Goal: Transaction & Acquisition: Purchase product/service

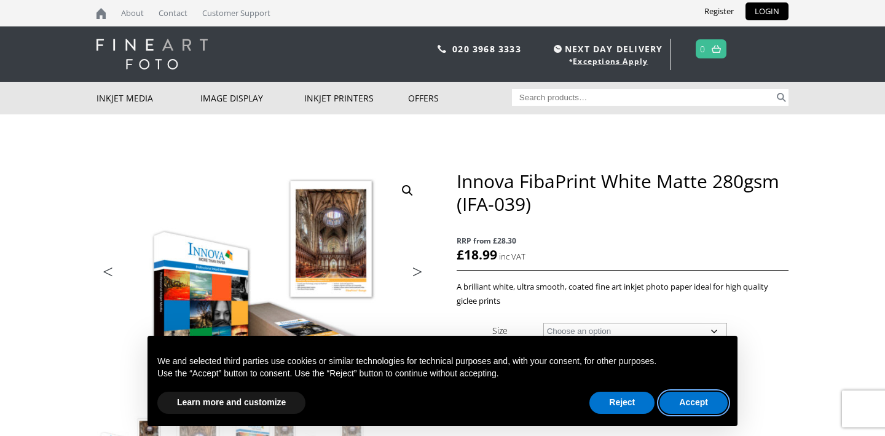
click at [689, 402] on button "Accept" at bounding box center [693, 402] width 68 height 22
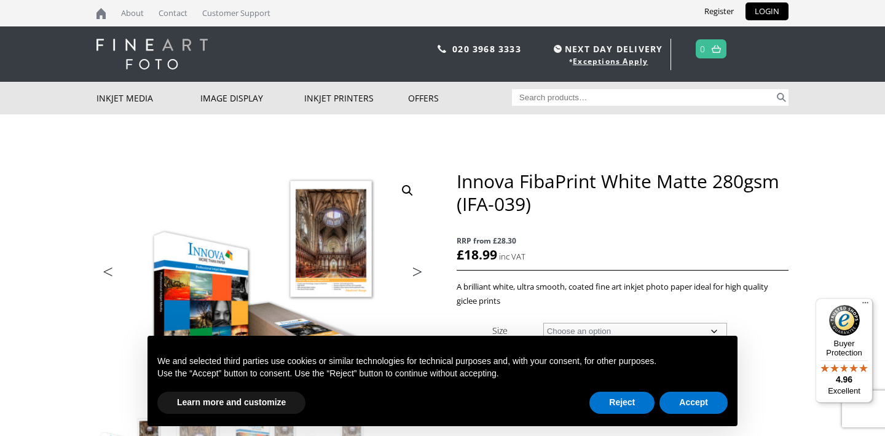
click at [612, 322] on select "Choose an option A4 Sheet A3 Sheet A3+ Sheet A2 Sheet 17" Wide Roll 24" Wide Ro…" at bounding box center [635, 330] width 184 height 17
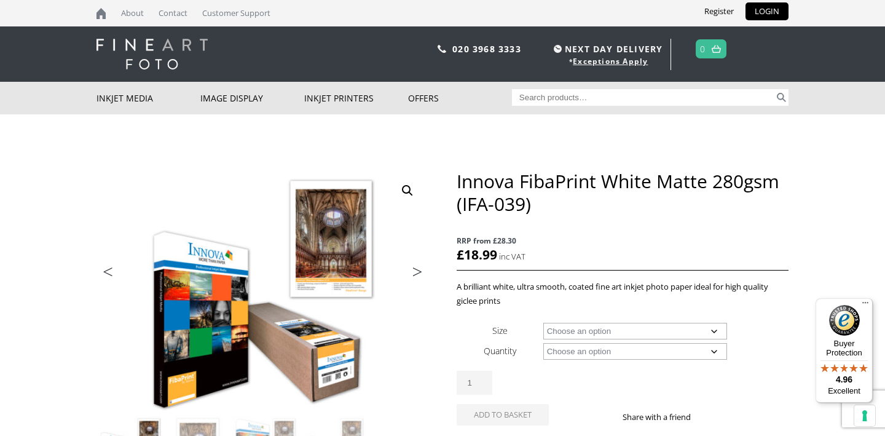
scroll to position [84, 0]
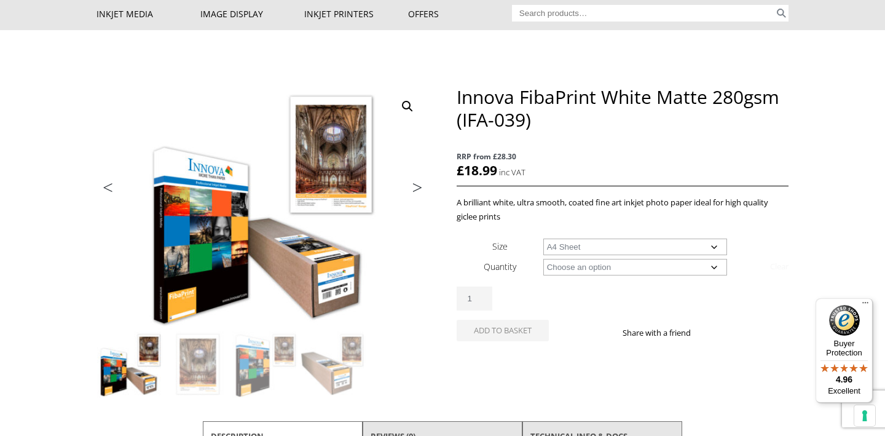
select select "a4-sheet"
select select "25-sheets"
select select "a4-sheet"
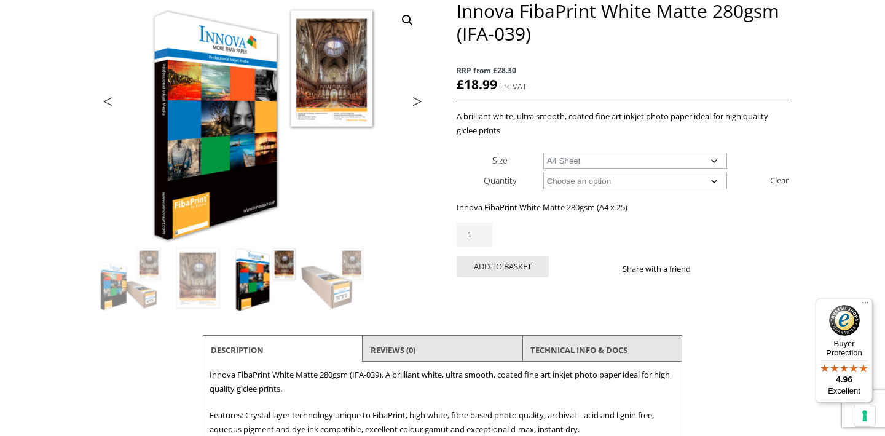
scroll to position [171, 0]
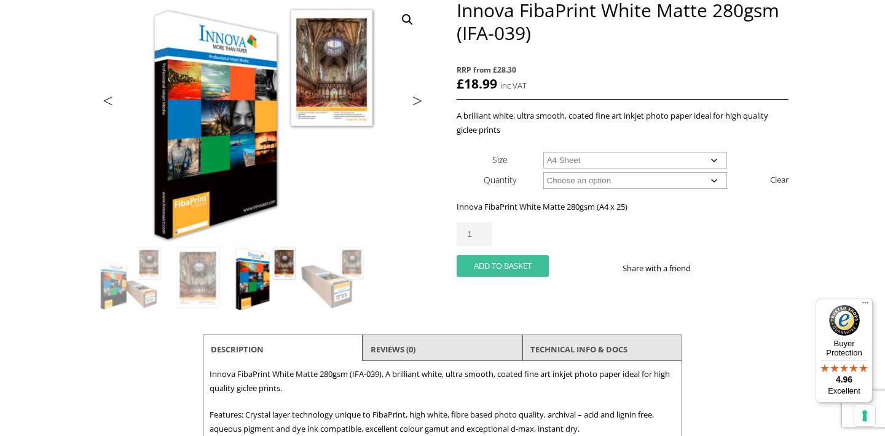
click at [492, 260] on button "Add to basket" at bounding box center [502, 265] width 92 height 21
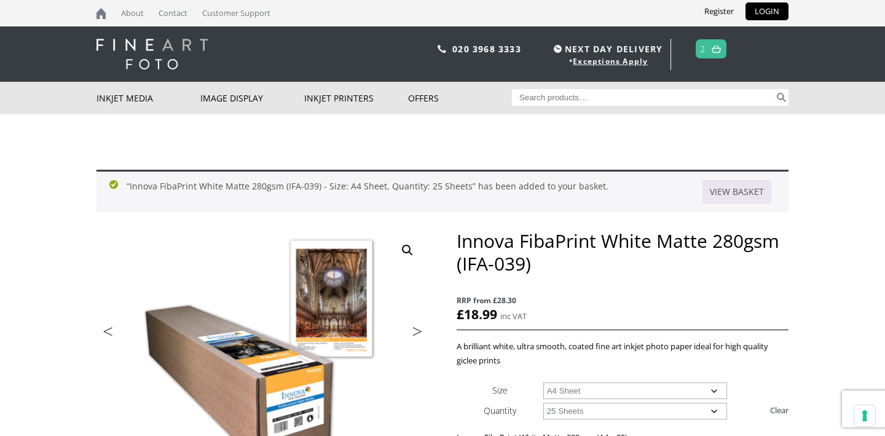
click at [418, 329] on link "Next" at bounding box center [411, 334] width 34 height 11
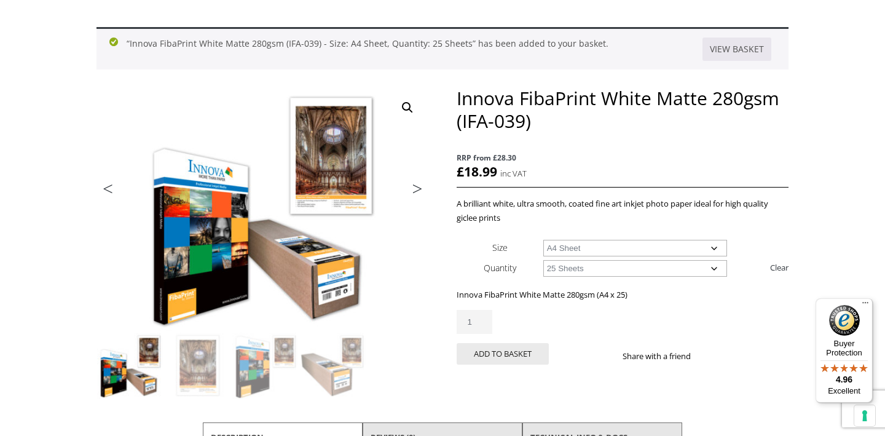
click at [418, 192] on link "Next" at bounding box center [411, 191] width 34 height 11
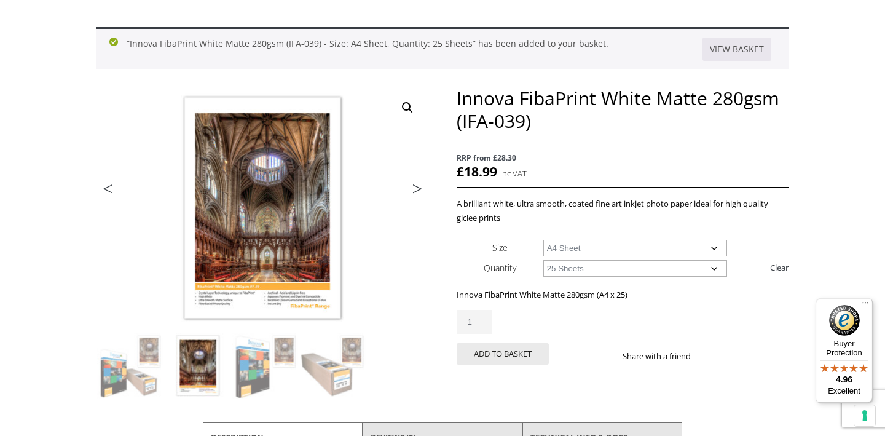
scroll to position [0, 0]
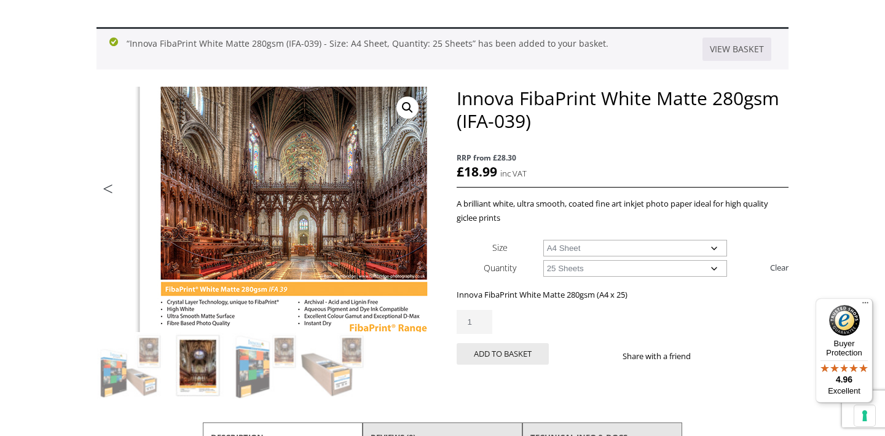
click at [230, 284] on img at bounding box center [294, 136] width 657 height 485
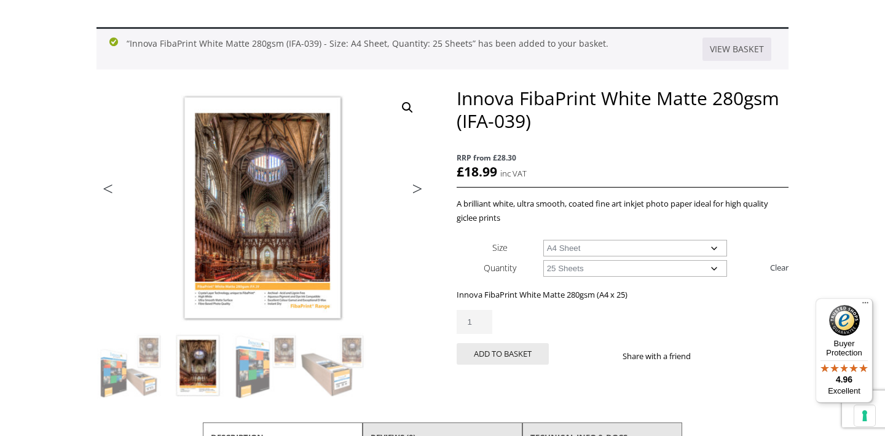
click at [407, 112] on link "View full-screen image gallery" at bounding box center [407, 107] width 22 height 22
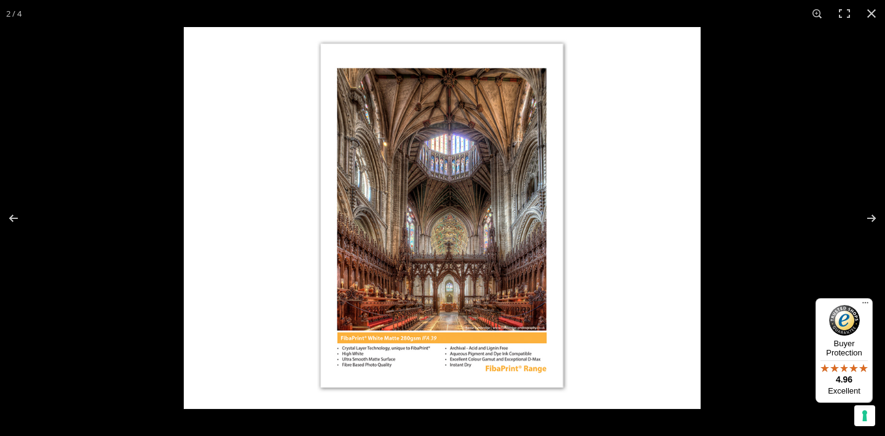
click at [421, 197] on img at bounding box center [442, 217] width 517 height 381
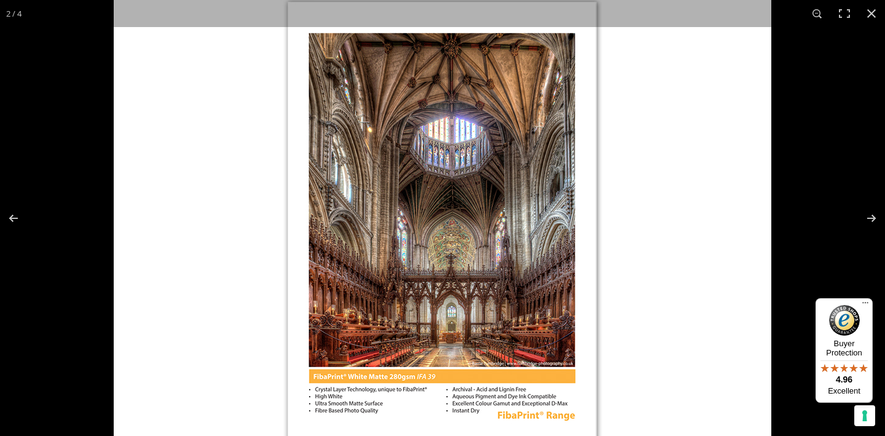
click at [421, 197] on img at bounding box center [442, 223] width 657 height 485
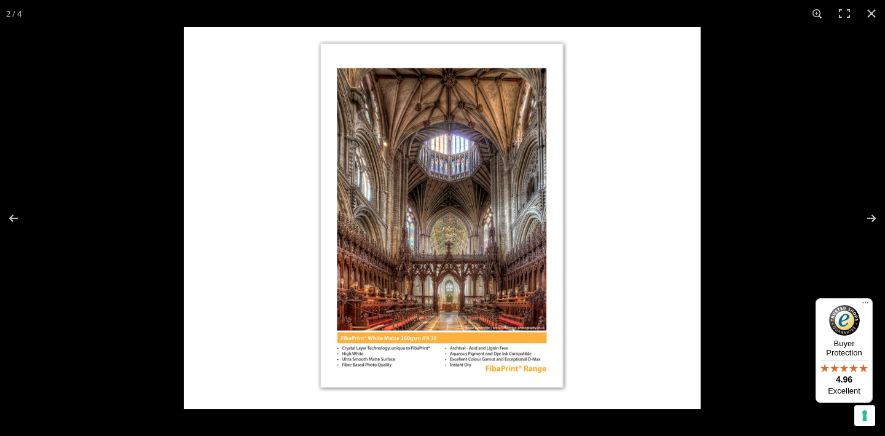
click at [421, 197] on img at bounding box center [442, 217] width 517 height 381
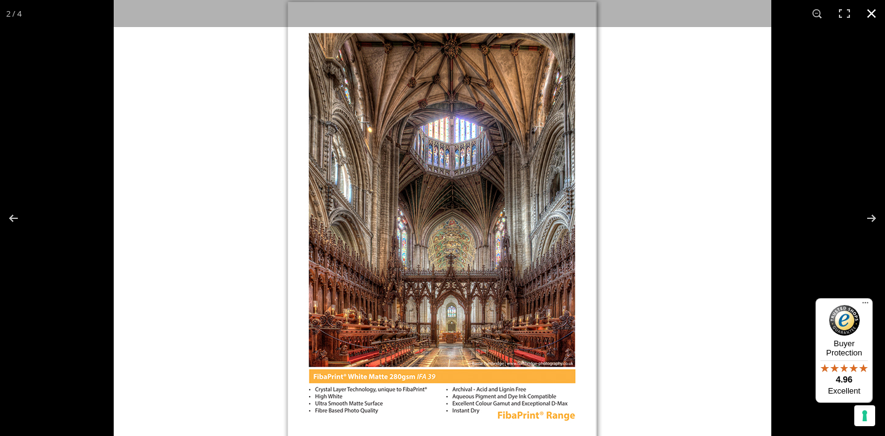
click at [872, 16] on button "Close (Esc)" at bounding box center [871, 13] width 27 height 27
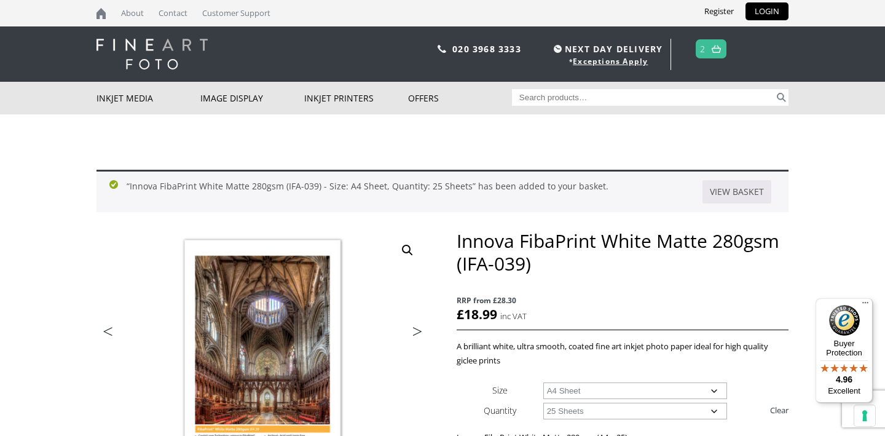
click at [705, 49] on link "2" at bounding box center [703, 49] width 6 height 18
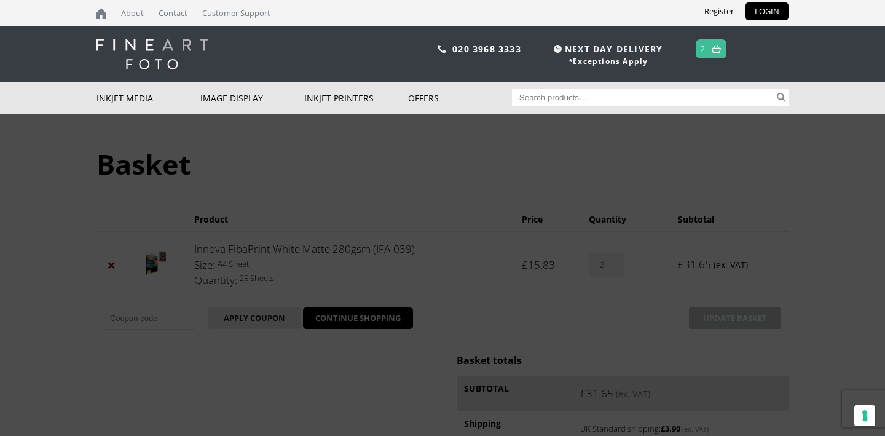
click at [149, 307] on input "Coupon:" at bounding box center [150, 318] width 92 height 22
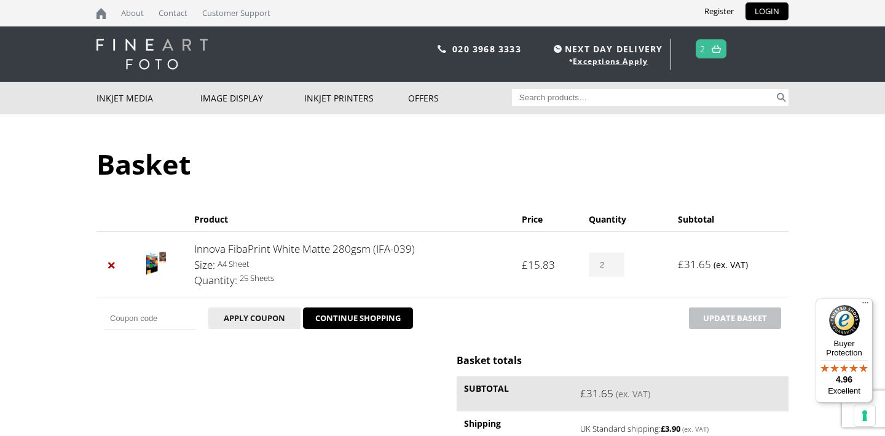
scroll to position [84, 0]
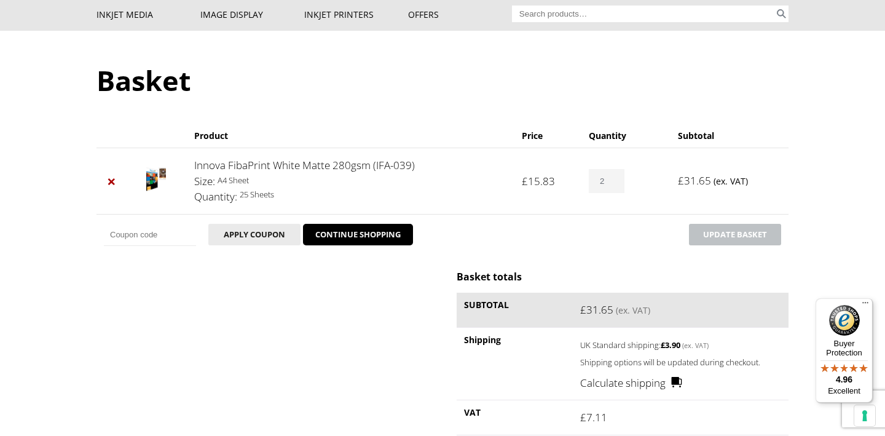
paste input "10-OFF-TPS2020"
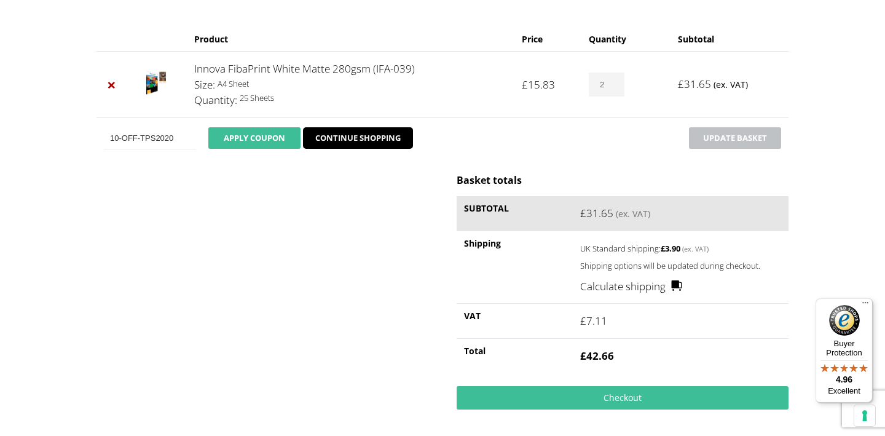
scroll to position [0, 0]
type input "10-OFF-TPS2020"
click at [287, 140] on button "Apply coupon" at bounding box center [254, 137] width 92 height 21
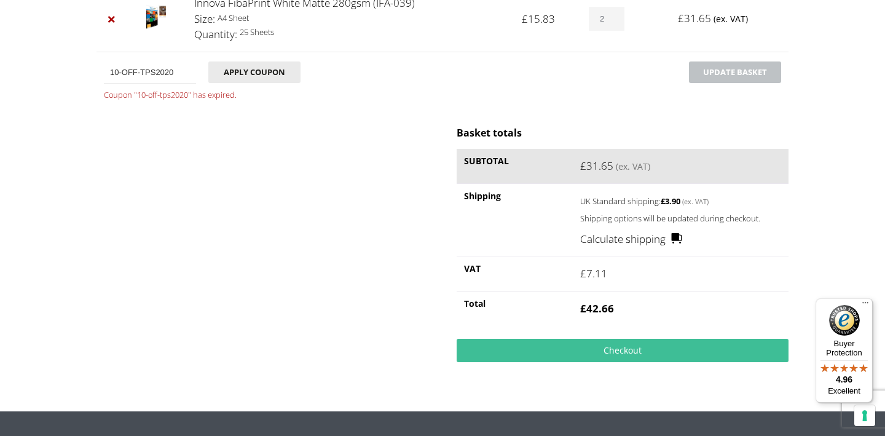
scroll to position [271, 0]
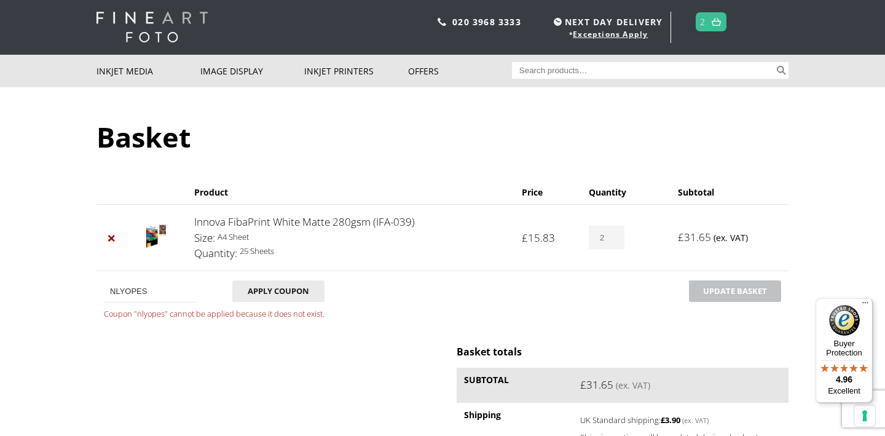
scroll to position [25, 0]
